Goal: Information Seeking & Learning: Learn about a topic

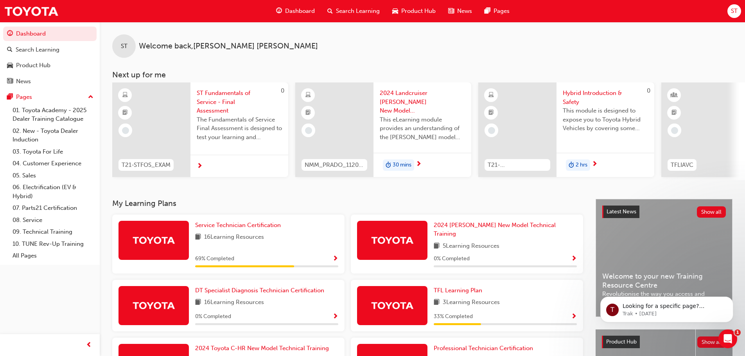
click at [344, 11] on span "Search Learning" at bounding box center [358, 11] width 44 height 9
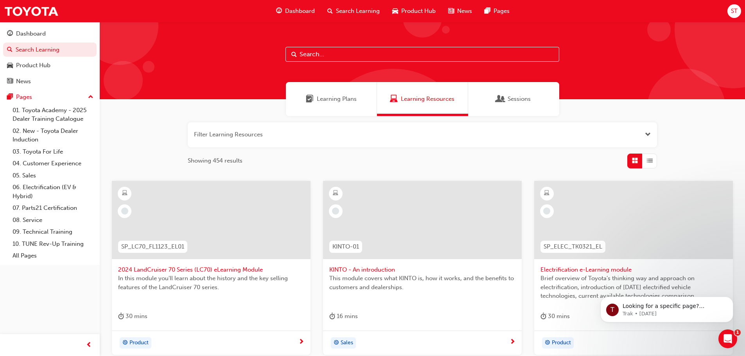
click at [325, 54] on input "text" at bounding box center [422, 54] width 274 height 15
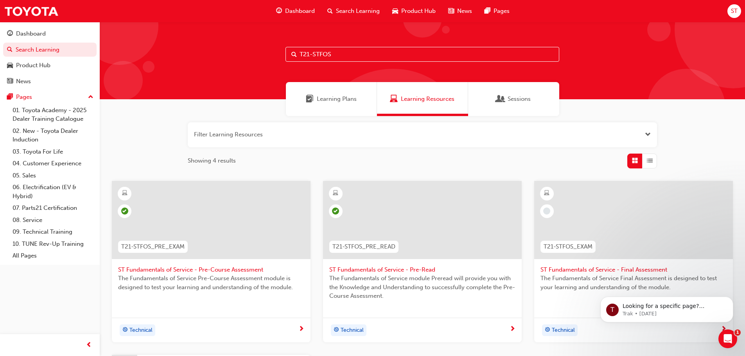
type input "T21-STFOS"
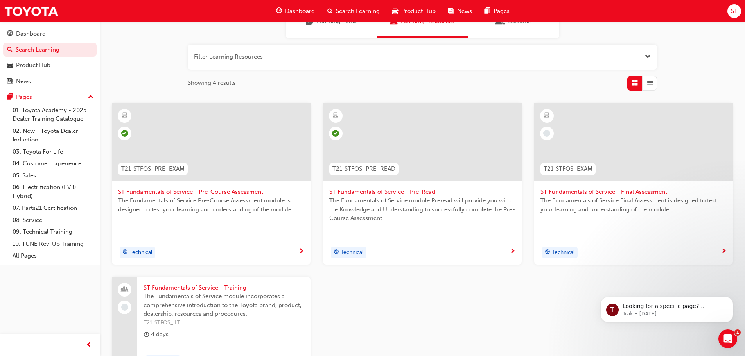
scroll to position [78, 0]
